Goal: Book appointment/travel/reservation

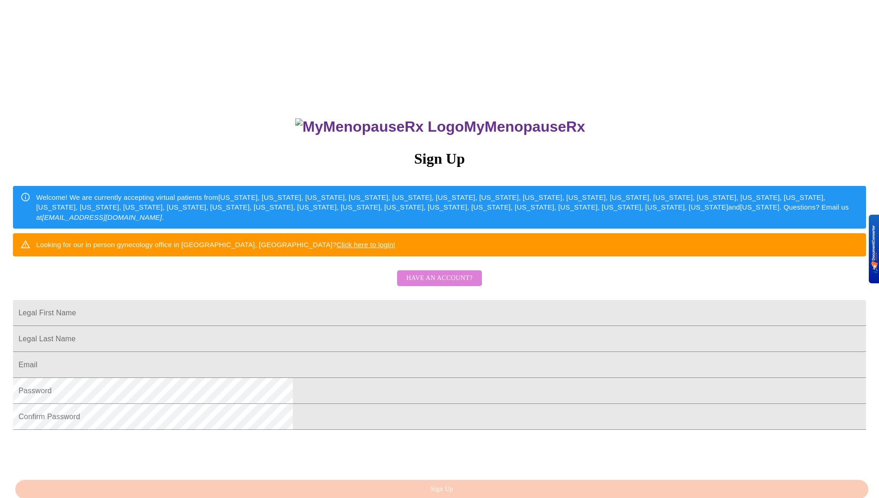
click at [436, 284] on span "Have an account?" at bounding box center [440, 279] width 66 height 12
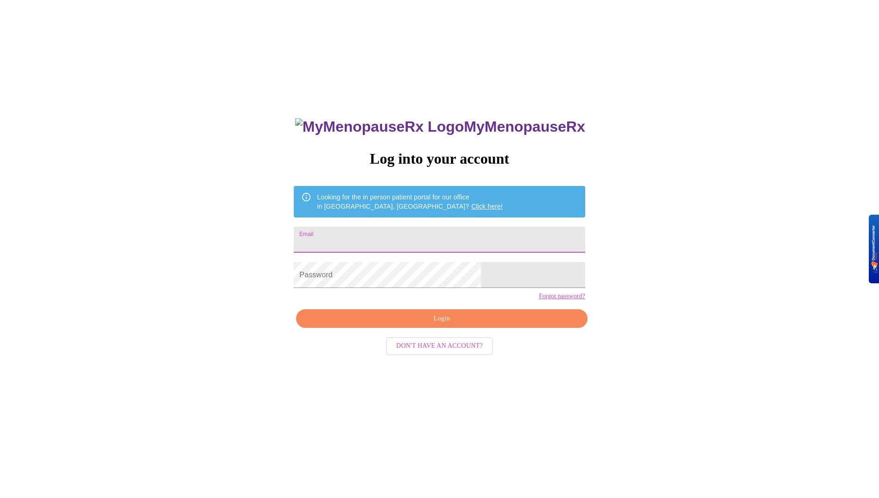
click at [420, 238] on input "Email" at bounding box center [439, 240] width 291 height 26
type input "[EMAIL_ADDRESS][DOMAIN_NAME]"
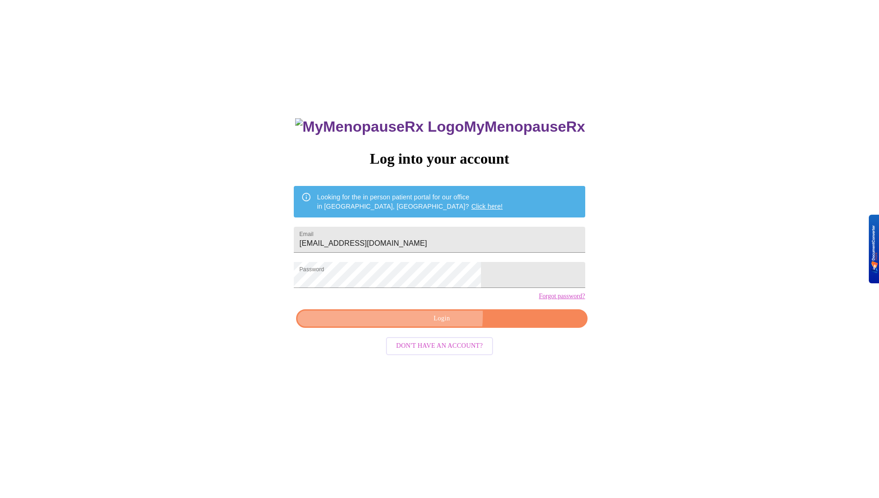
click at [406, 325] on span "Login" at bounding box center [442, 319] width 270 height 12
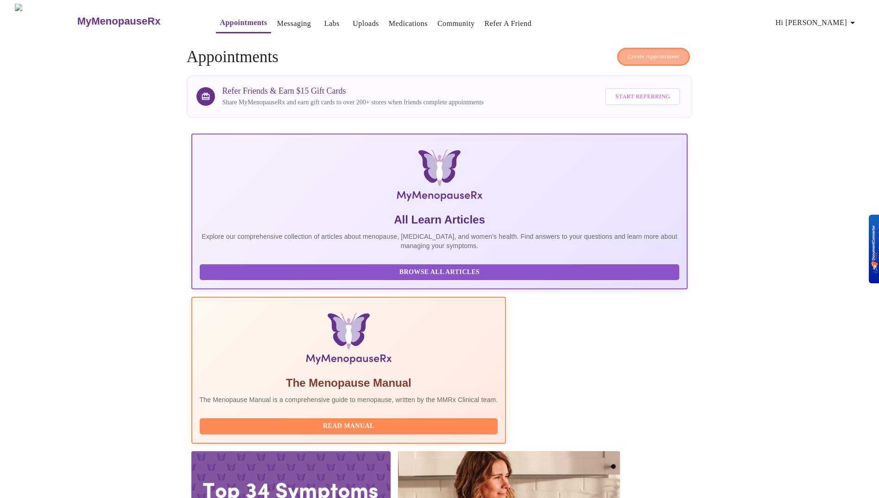
click at [667, 51] on span "Create Appointment" at bounding box center [654, 56] width 52 height 11
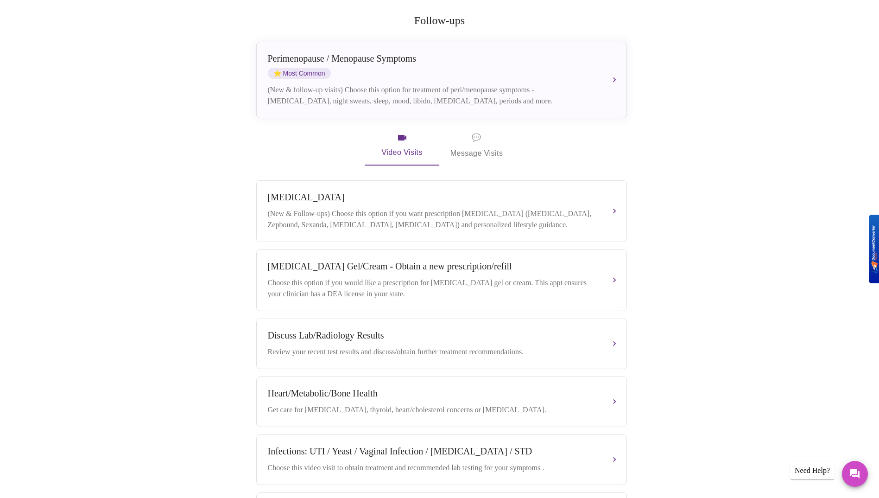
scroll to position [102, 0]
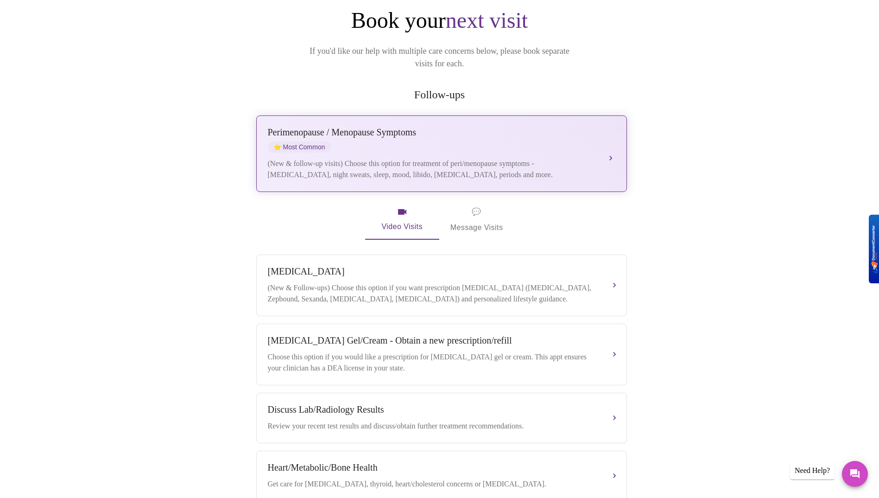
click at [350, 158] on div "(New & follow-up visits) Choose this option for treatment of peri/menopause sym…" at bounding box center [432, 169] width 329 height 22
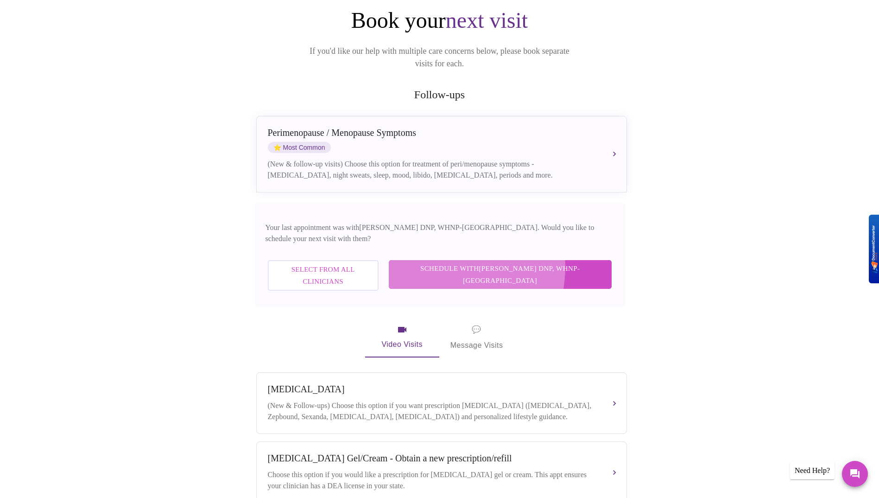
click at [472, 262] on span "Schedule with [PERSON_NAME] DNP, WHNP-BC" at bounding box center [500, 274] width 204 height 25
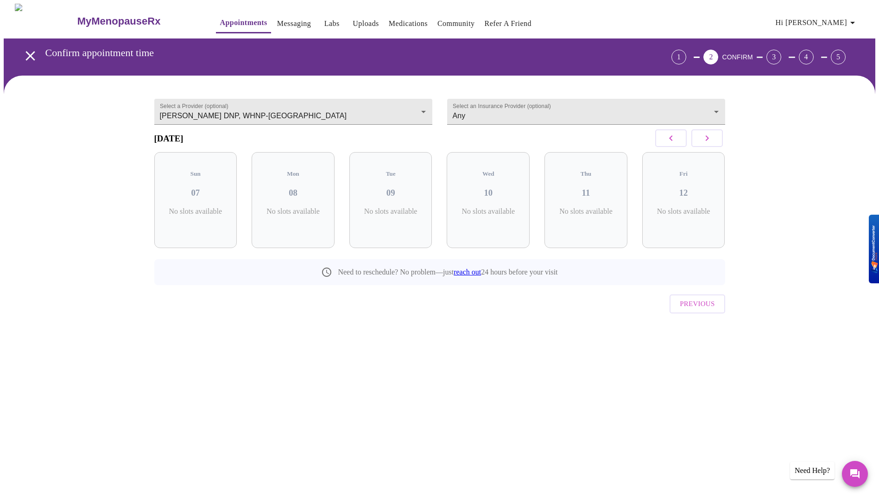
scroll to position [0, 0]
click at [300, 207] on p "6 Slots Left ( 6 Total)" at bounding box center [300, 216] width 34 height 18
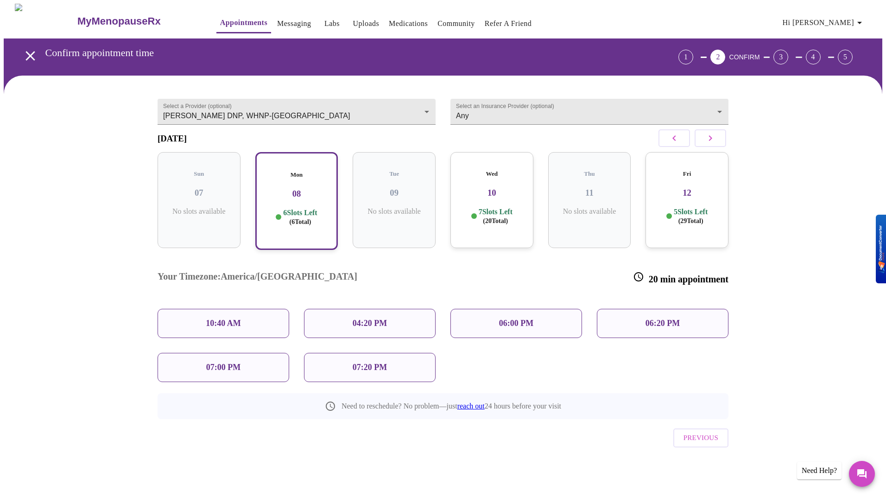
click at [489, 309] on div "06:00 PM" at bounding box center [517, 323] width 132 height 29
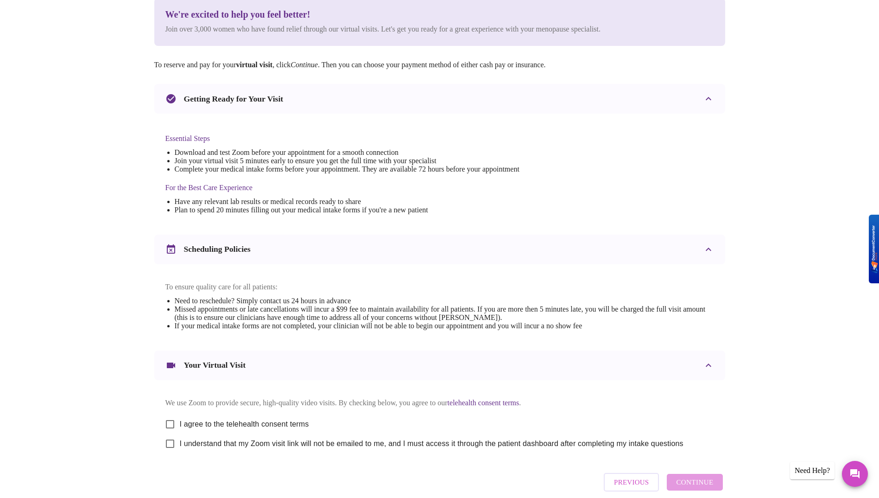
scroll to position [174, 0]
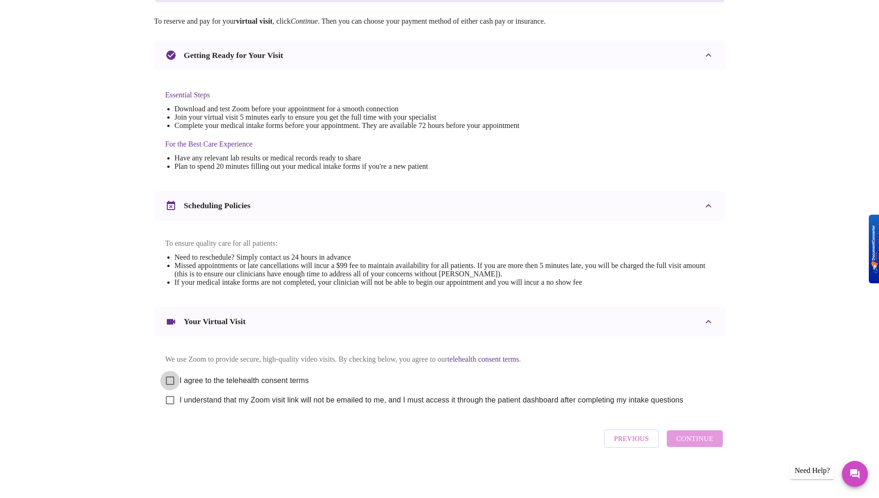
click at [169, 379] on input "I agree to the telehealth consent terms" at bounding box center [169, 380] width 19 height 19
checkbox input "true"
click at [171, 400] on input "I understand that my Zoom visit link will not be emailed to me, and I must acce…" at bounding box center [169, 399] width 19 height 19
checkbox input "true"
click at [701, 441] on span "Continue" at bounding box center [694, 439] width 37 height 12
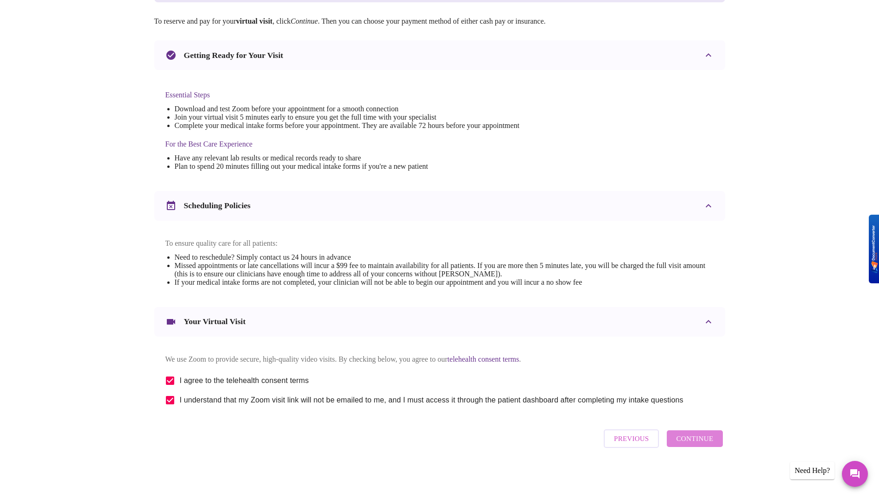
scroll to position [0, 0]
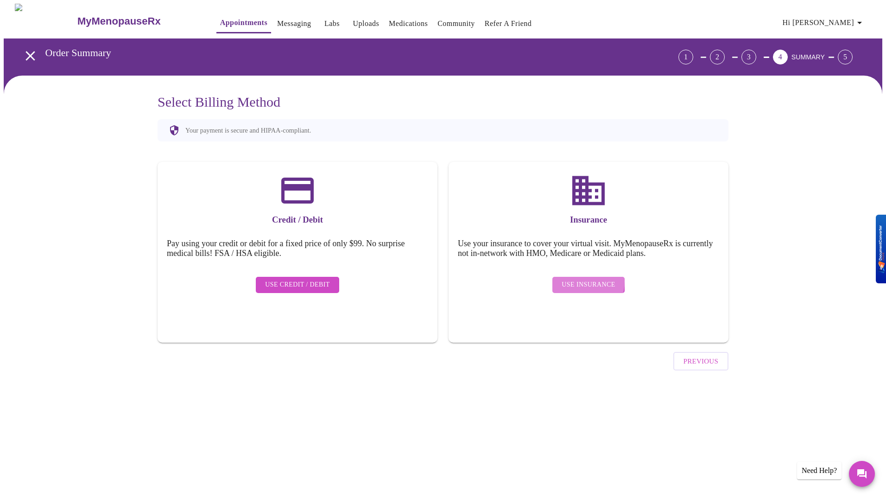
click at [583, 279] on span "Use Insurance" at bounding box center [588, 285] width 53 height 12
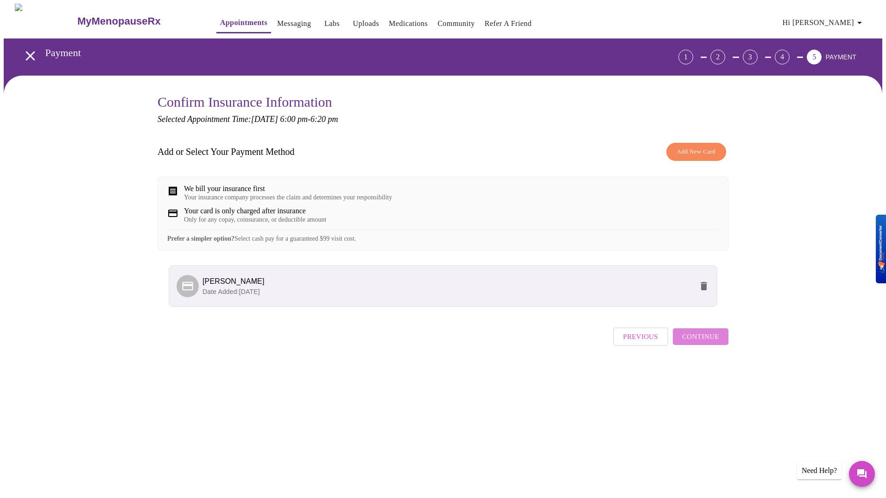
click at [707, 343] on span "Continue" at bounding box center [700, 337] width 37 height 12
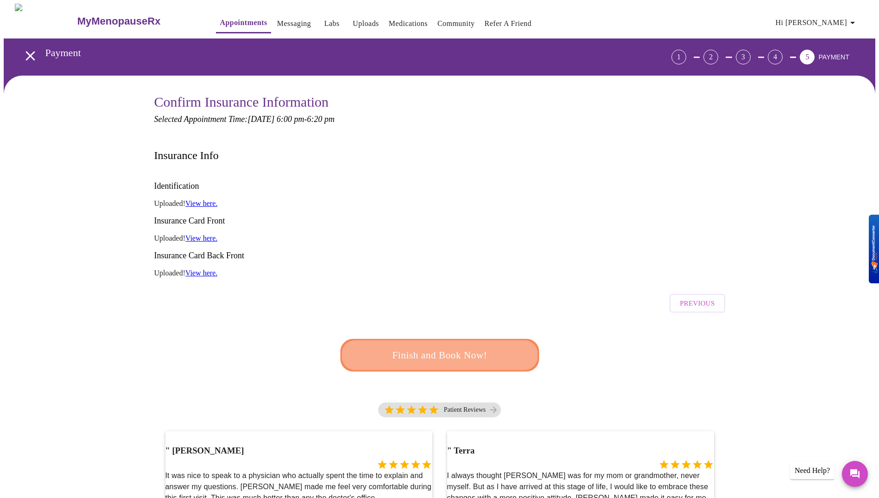
click at [441, 346] on span "Finish and Book Now!" at bounding box center [439, 355] width 177 height 18
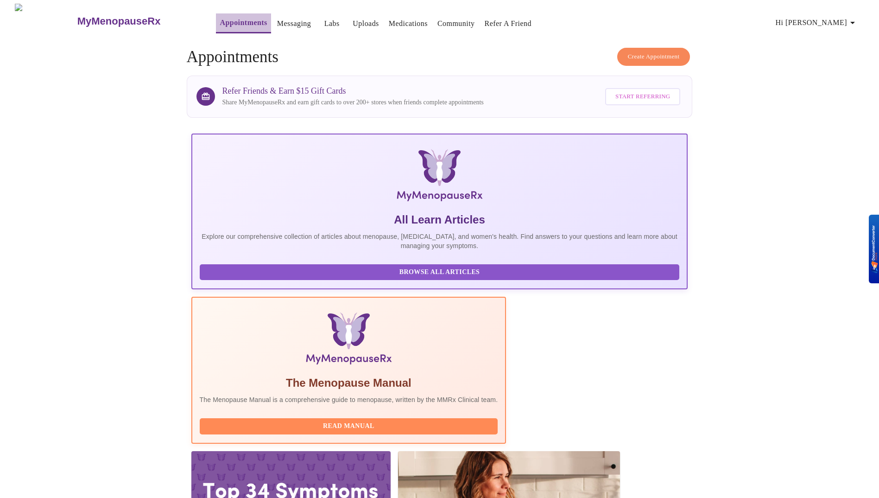
click at [225, 18] on link "Appointments" at bounding box center [243, 22] width 47 height 13
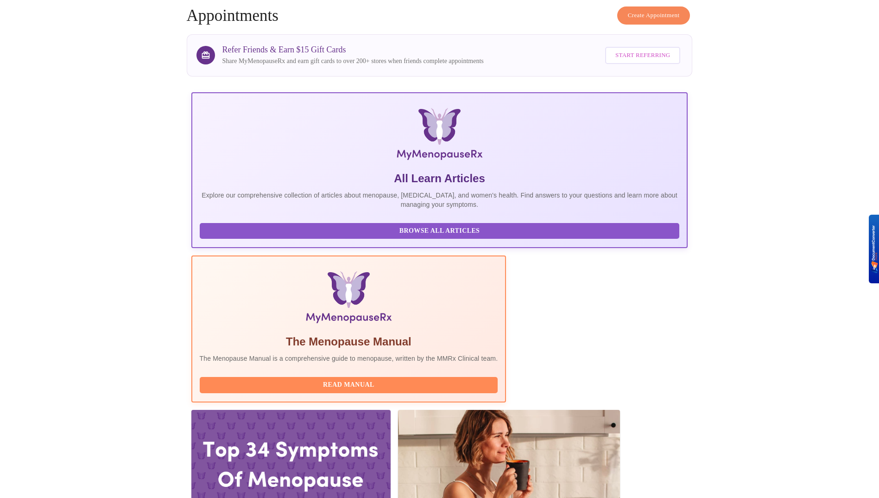
scroll to position [93, 0]
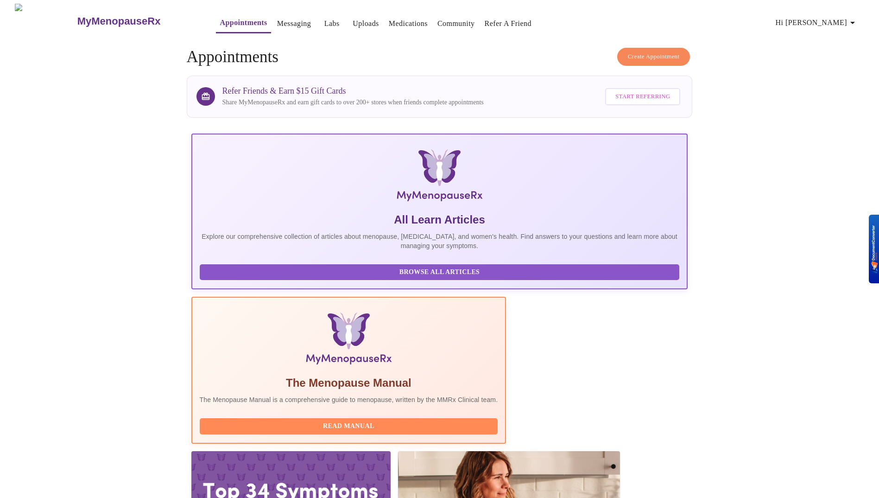
click at [637, 53] on span "Create Appointment" at bounding box center [654, 56] width 52 height 11
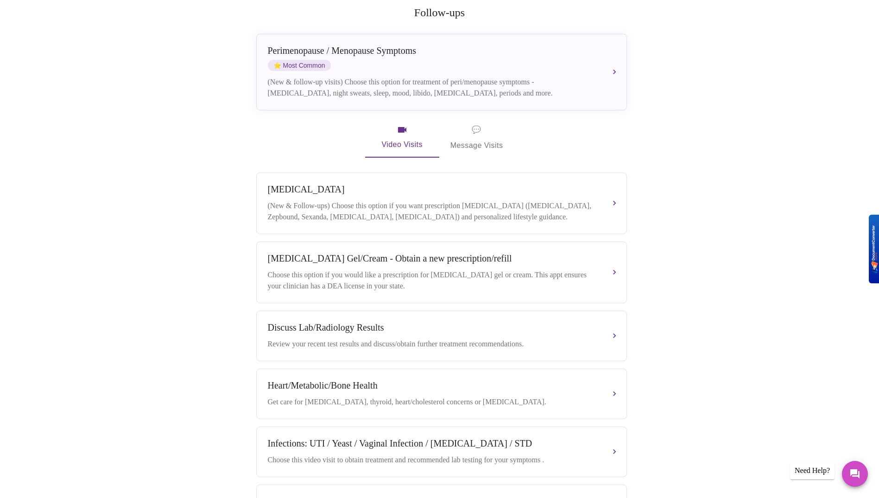
scroll to position [185, 0]
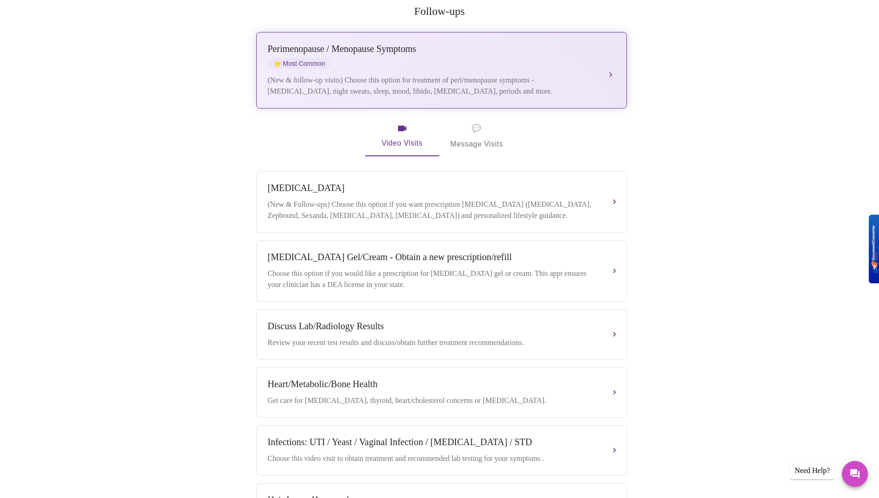
click at [319, 58] on span "⭐ Most Common" at bounding box center [299, 63] width 63 height 11
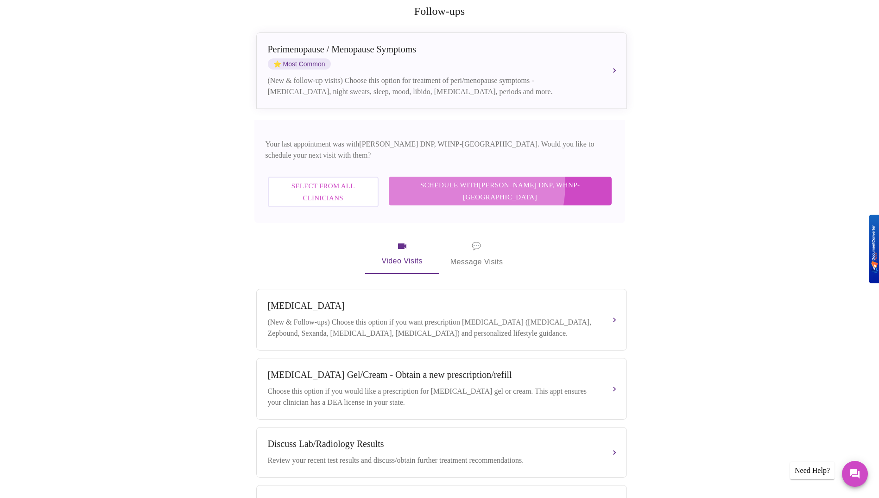
click at [491, 179] on span "Schedule with [PERSON_NAME] DNP, WHNP-BC" at bounding box center [500, 191] width 204 height 25
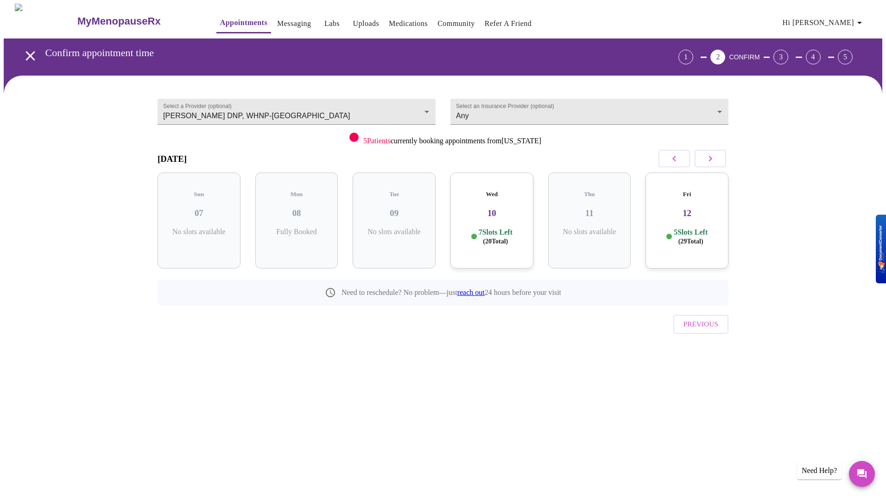
click at [471, 288] on link "reach out" at bounding box center [471, 292] width 27 height 8
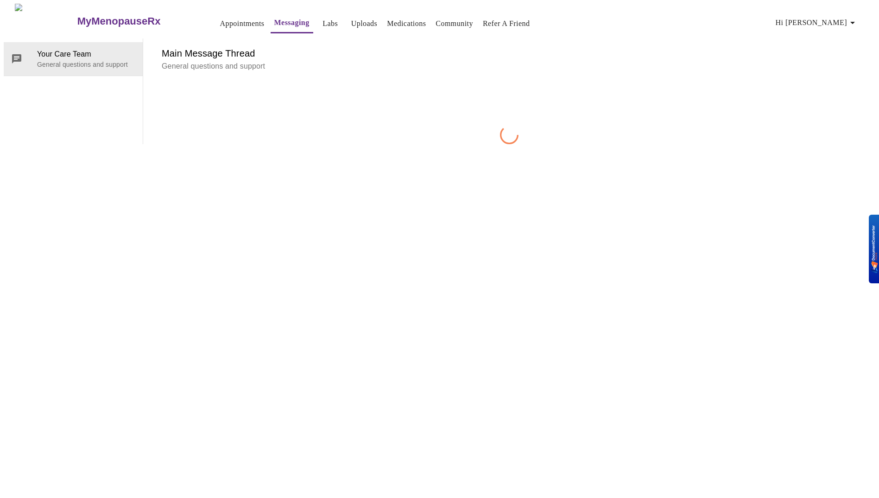
scroll to position [35, 0]
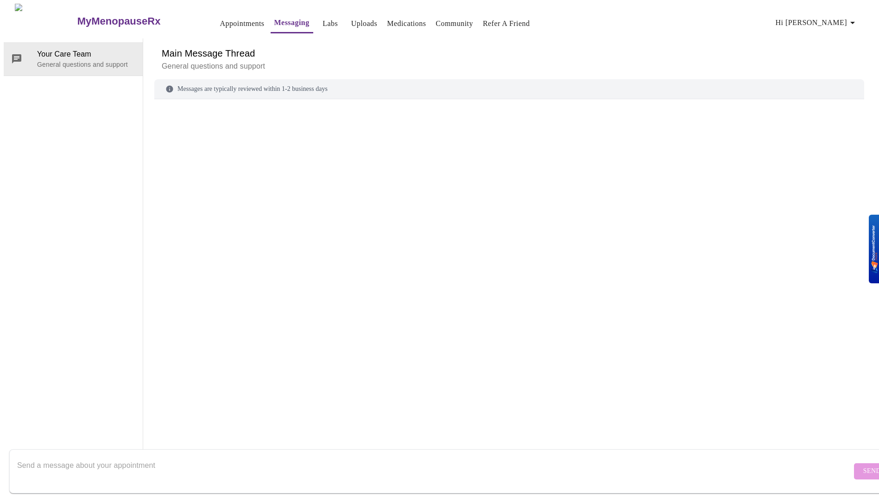
click at [268, 79] on div "Messages are typically reviewed within 1-2 business days" at bounding box center [509, 89] width 710 height 20
click at [267, 79] on div "Messages are typically reviewed within 1-2 business days" at bounding box center [509, 89] width 710 height 20
click at [217, 456] on textarea "Send a message about your appointment" at bounding box center [434, 471] width 835 height 30
